Goal: Information Seeking & Learning: Learn about a topic

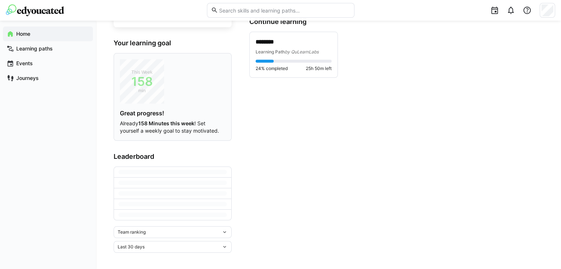
scroll to position [52, 0]
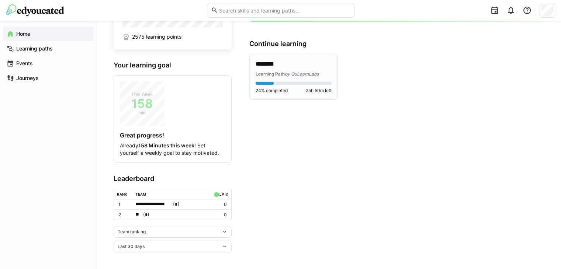
click at [270, 65] on p "********" at bounding box center [294, 64] width 76 height 8
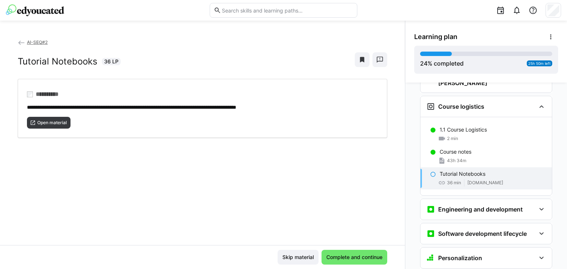
scroll to position [84, 0]
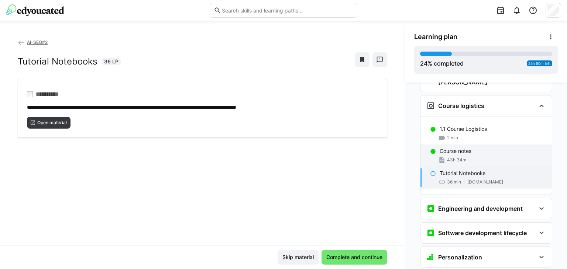
click at [463, 148] on p "Course notes" at bounding box center [455, 151] width 32 height 7
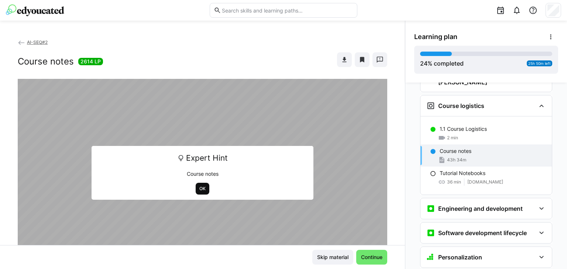
click at [198, 186] on span "OK" at bounding box center [202, 189] width 8 height 6
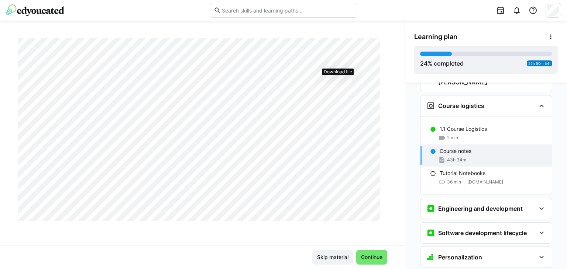
scroll to position [0, 0]
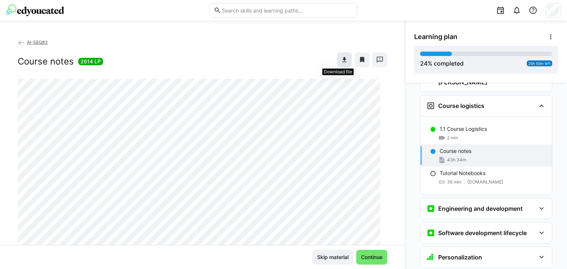
click at [340, 59] on eds-icon at bounding box center [343, 59] width 7 height 7
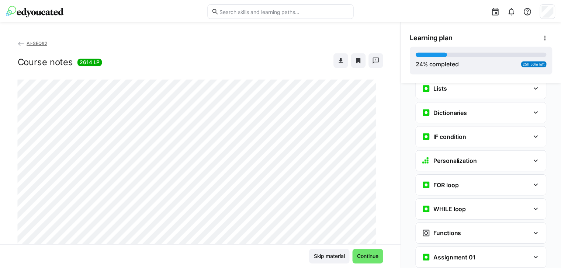
scroll to position [527, 0]
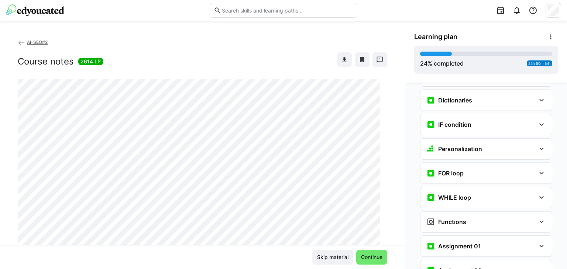
click at [443, 37] on span "Learning plan" at bounding box center [435, 37] width 43 height 8
click at [555, 34] on span at bounding box center [550, 37] width 15 height 15
click at [539, 53] on div "View details" at bounding box center [521, 56] width 59 height 7
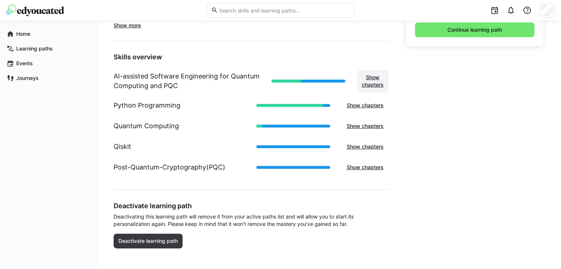
scroll to position [269, 0]
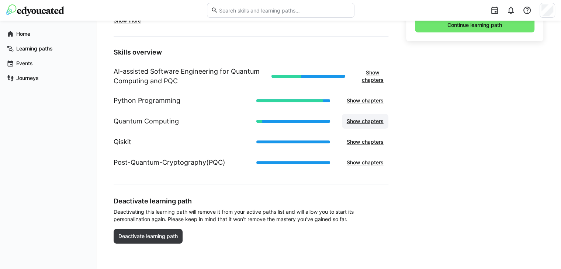
click at [373, 120] on span "Show chapters" at bounding box center [365, 121] width 39 height 7
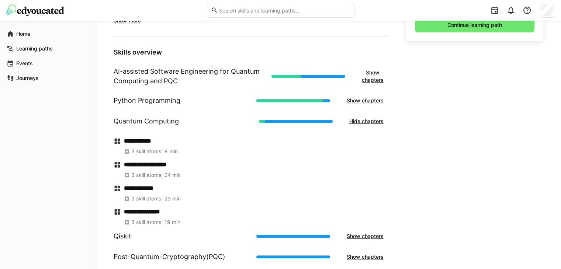
click at [118, 139] on eds-icon at bounding box center [117, 141] width 7 height 7
click at [149, 138] on h4 "**********" at bounding box center [256, 141] width 264 height 7
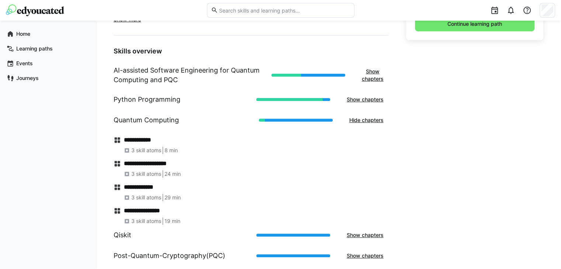
scroll to position [179, 0]
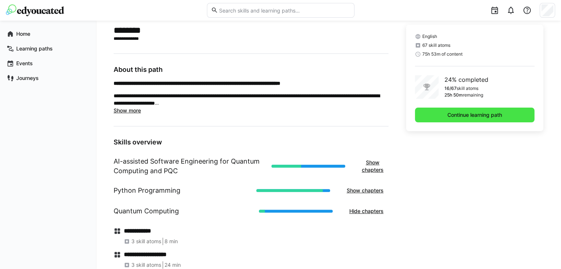
click at [450, 111] on span "Continue learning path" at bounding box center [474, 114] width 57 height 7
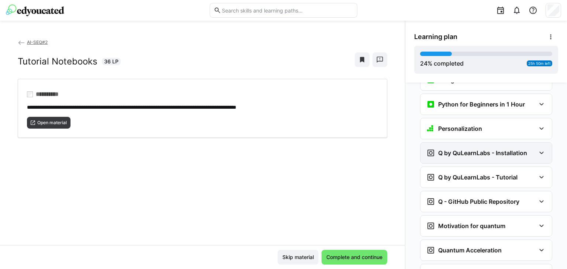
scroll to position [711, 0]
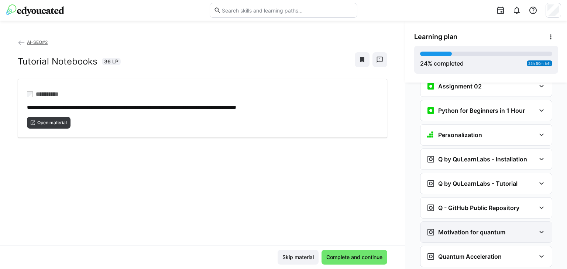
click at [473, 229] on h3 "Motivation for quantum" at bounding box center [471, 232] width 67 height 7
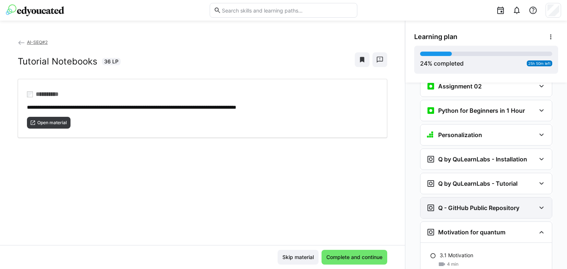
click at [466, 204] on h3 "Q - GitHub Public Repository" at bounding box center [478, 207] width 81 height 7
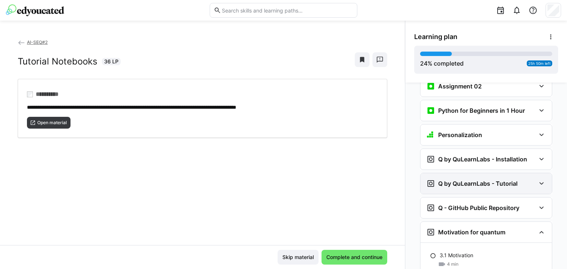
click at [461, 180] on h3 "Q by QuLearnLabs - Tutorial" at bounding box center [477, 183] width 79 height 7
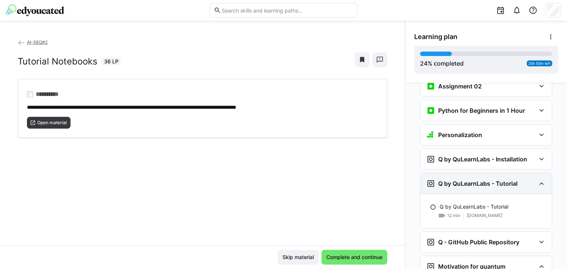
click at [461, 180] on h3 "Q by QuLearnLabs - Tutorial" at bounding box center [477, 183] width 79 height 7
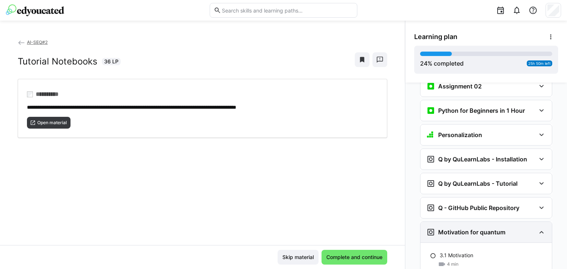
click at [463, 229] on h3 "Motivation for quantum" at bounding box center [471, 232] width 67 height 7
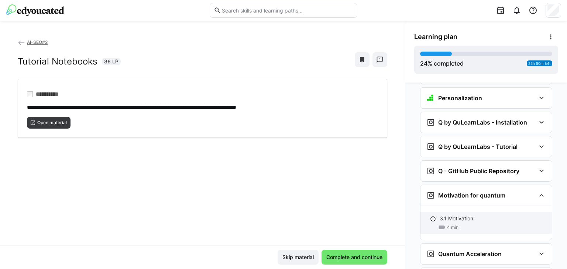
click at [461, 215] on p "3.1 Motivation" at bounding box center [456, 218] width 34 height 7
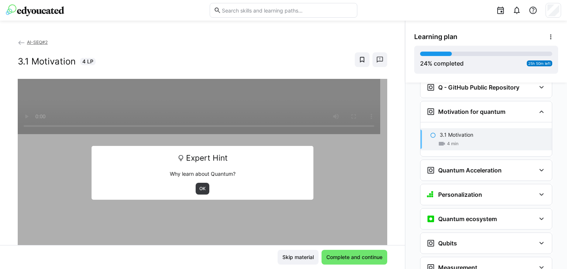
scroll to position [834, 0]
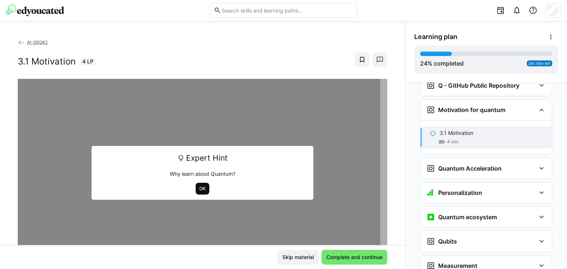
click at [200, 189] on span "OK" at bounding box center [202, 189] width 8 height 6
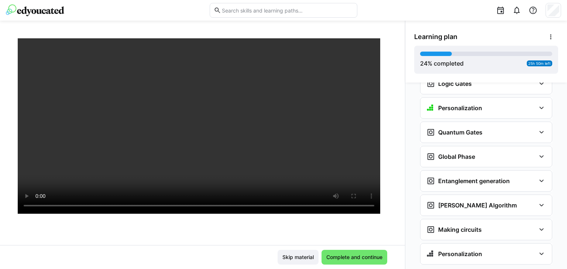
scroll to position [37, 0]
